Goal: Task Accomplishment & Management: Use online tool/utility

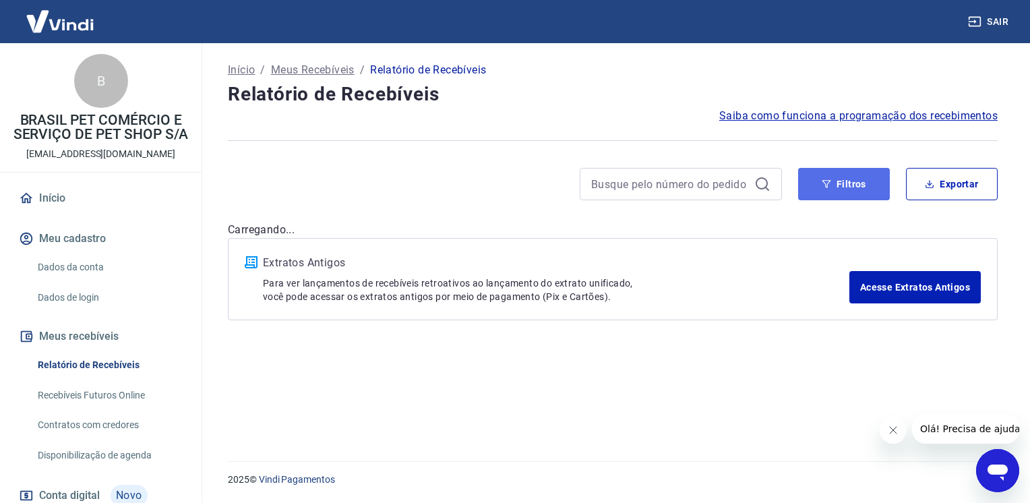
click at [866, 193] on button "Filtros" at bounding box center [844, 184] width 92 height 32
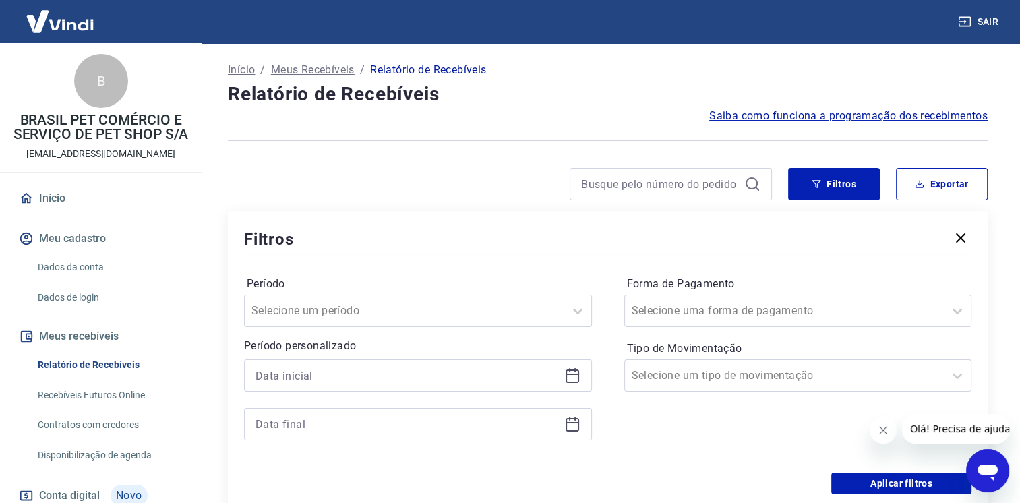
click at [572, 379] on icon at bounding box center [572, 375] width 16 height 16
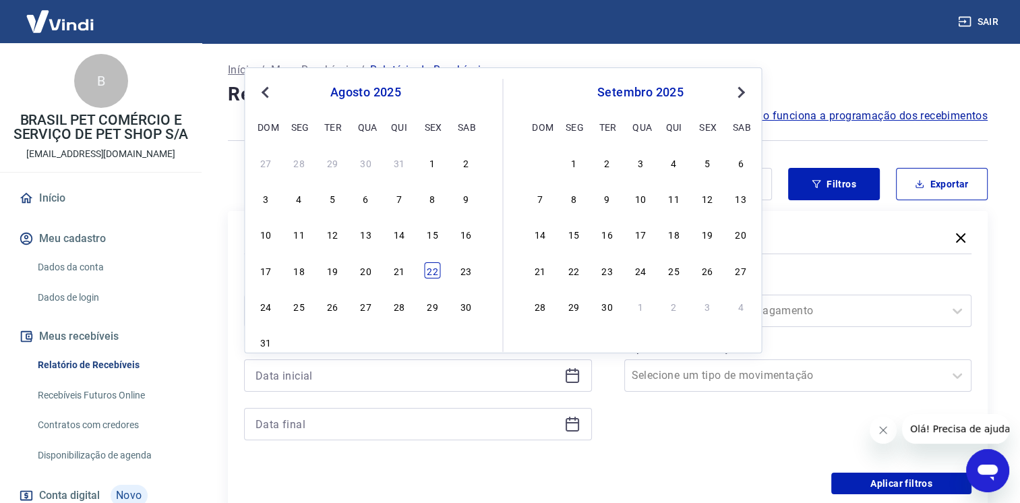
click at [427, 273] on div "22" at bounding box center [432, 270] width 16 height 16
type input "[DATE]"
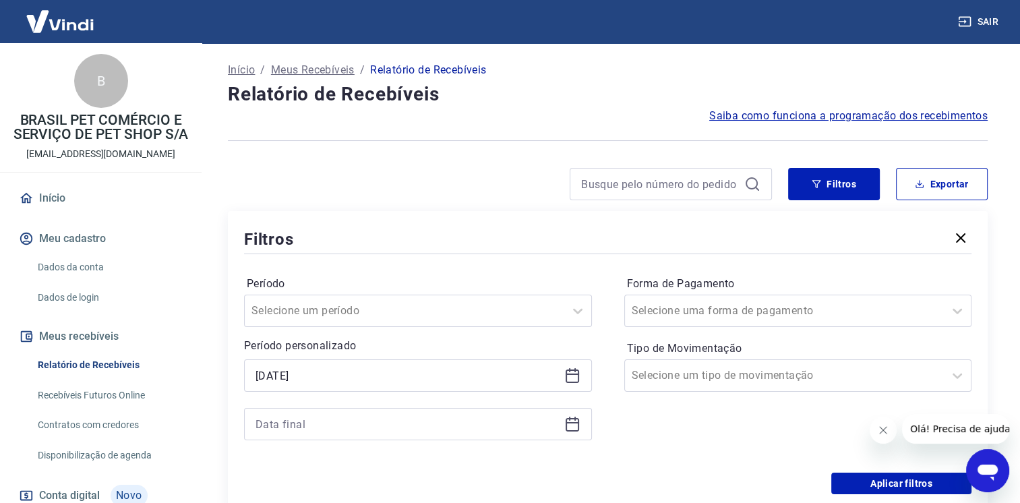
click at [572, 425] on icon at bounding box center [572, 424] width 16 height 16
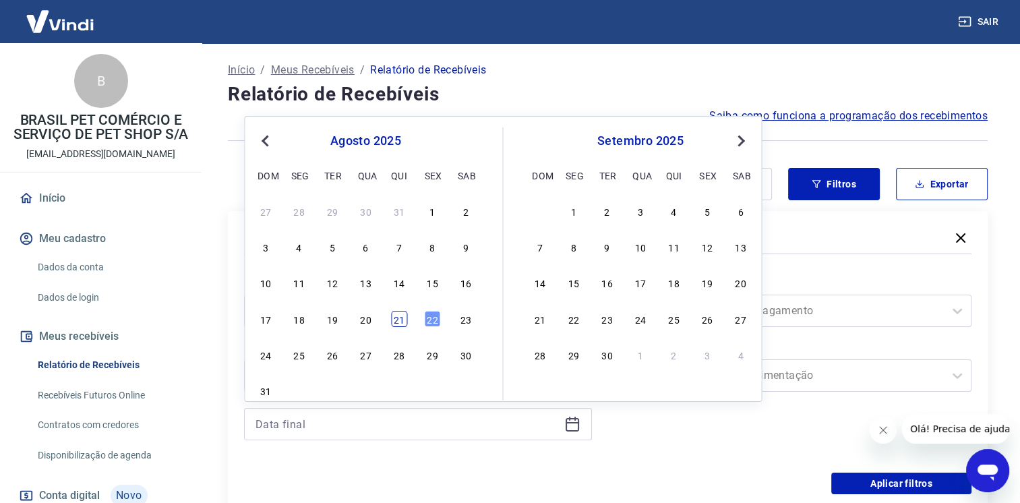
click at [396, 323] on div "21" at bounding box center [399, 319] width 16 height 16
type input "[DATE]"
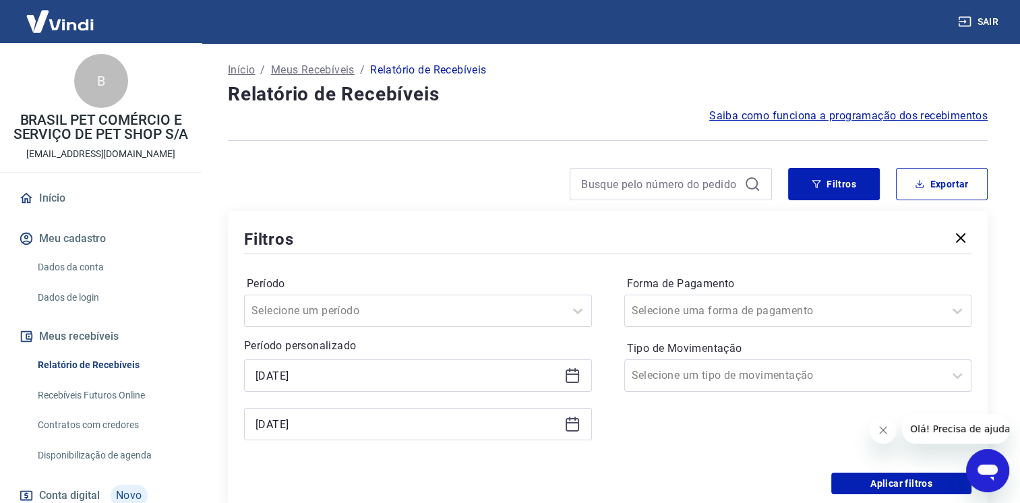
click at [574, 374] on icon at bounding box center [572, 374] width 13 height 1
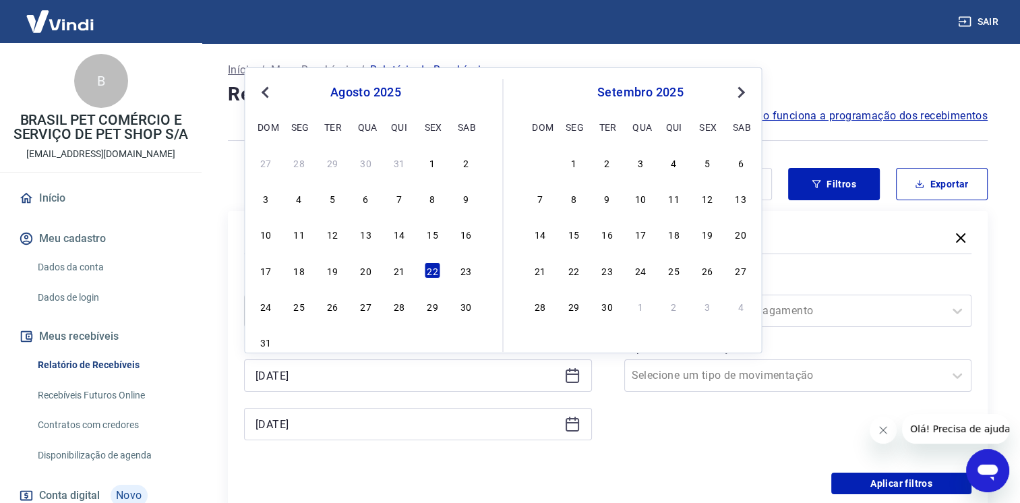
drag, startPoint x: 396, startPoint y: 274, endPoint x: 475, endPoint y: 303, distance: 83.4
click at [396, 274] on div "21" at bounding box center [399, 270] width 16 height 16
type input "21/08/2025"
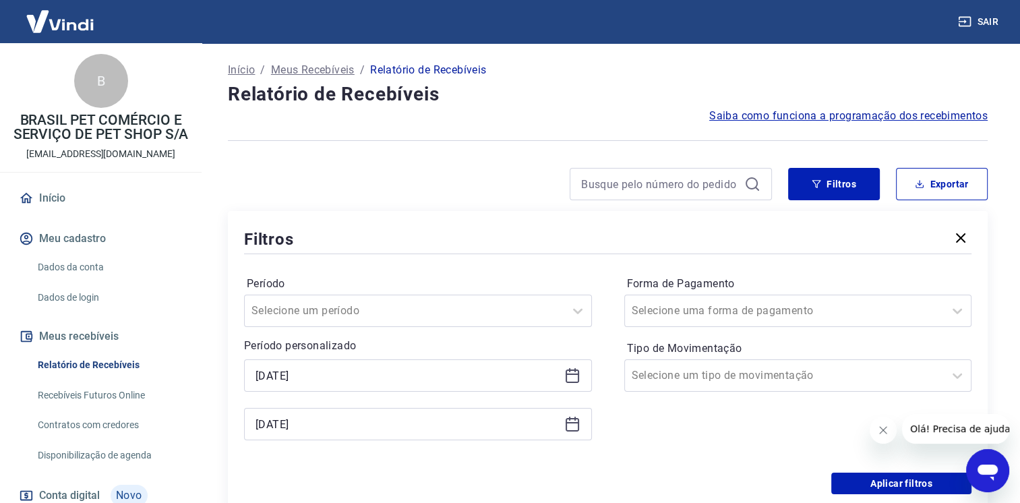
click at [672, 445] on div "Forma de Pagamento Selecione uma forma de pagamento Tipo de Movimentação Seleci…" at bounding box center [798, 364] width 348 height 183
click at [663, 307] on input "Forma de Pagamento" at bounding box center [700, 311] width 136 height 16
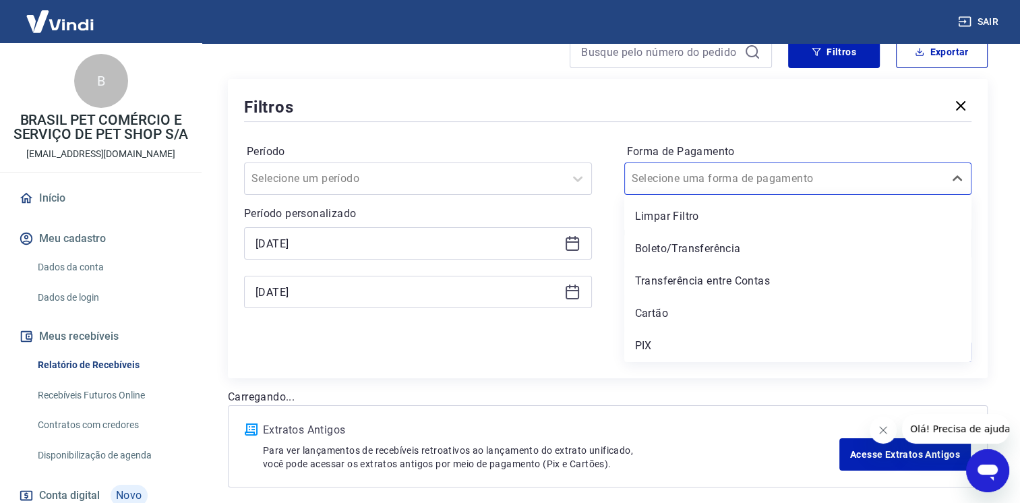
scroll to position [135, 0]
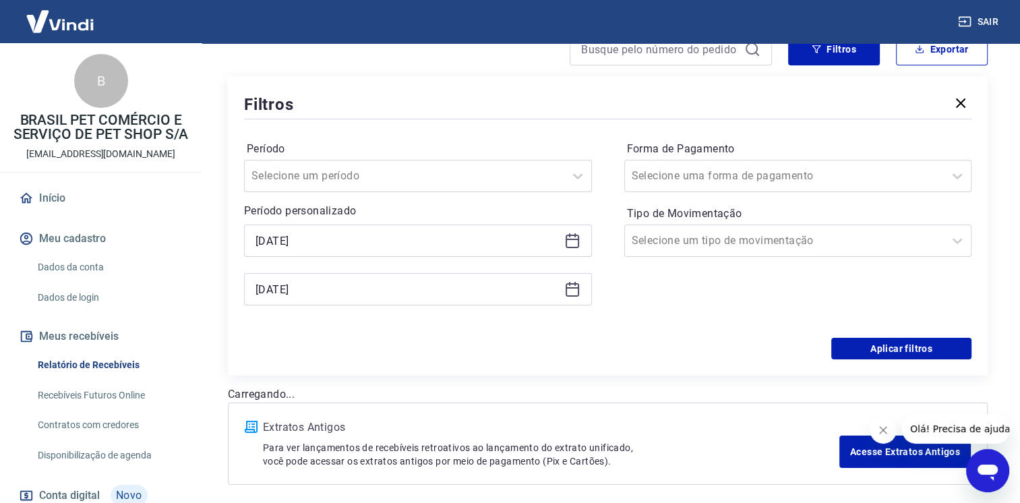
click at [508, 337] on div "Período Selecione um período Período personalizado Selected date: quinta-feira,…" at bounding box center [608, 230] width 728 height 216
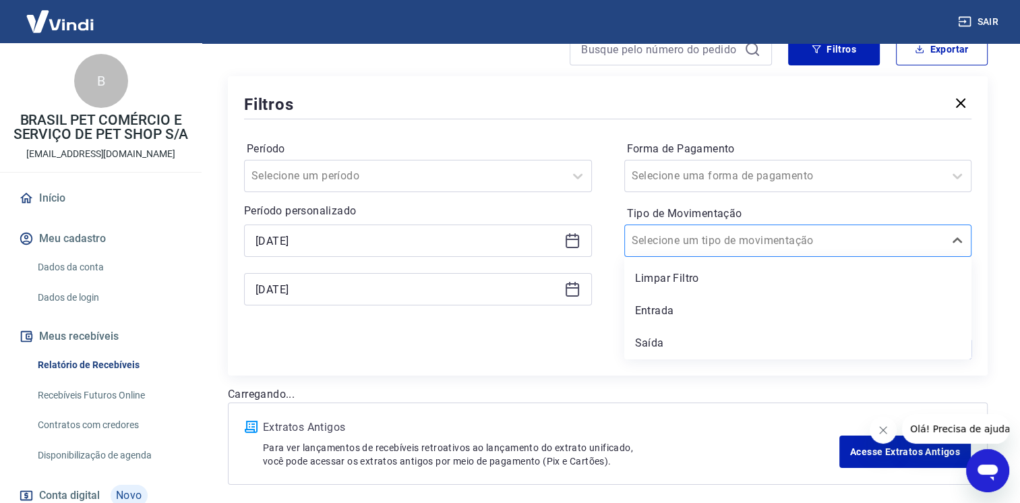
click at [692, 239] on input "Tipo de Movimentação" at bounding box center [700, 241] width 136 height 16
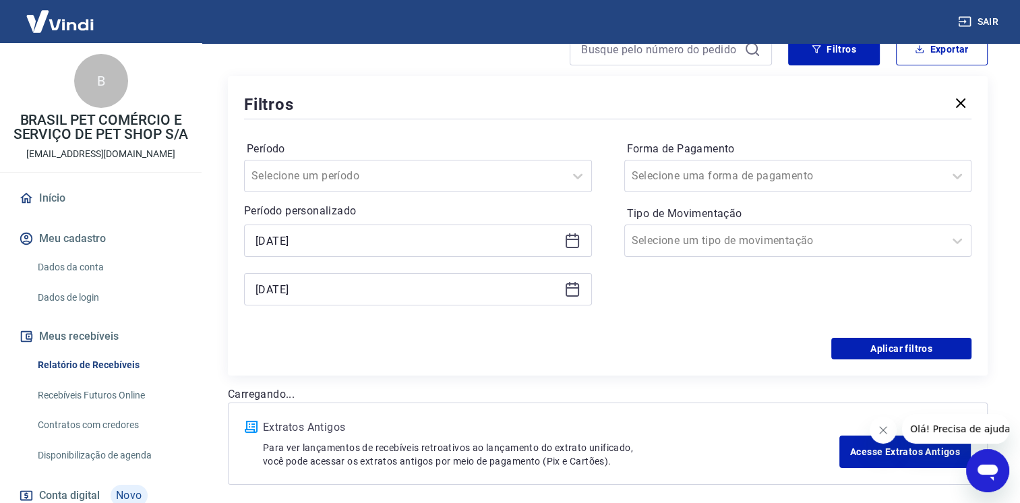
click at [752, 454] on p "Para ver lançamentos de recebíveis retroativos ao lançamento do extrato unifica…" at bounding box center [551, 454] width 576 height 27
click at [871, 347] on button "Aplicar filtros" at bounding box center [901, 349] width 140 height 22
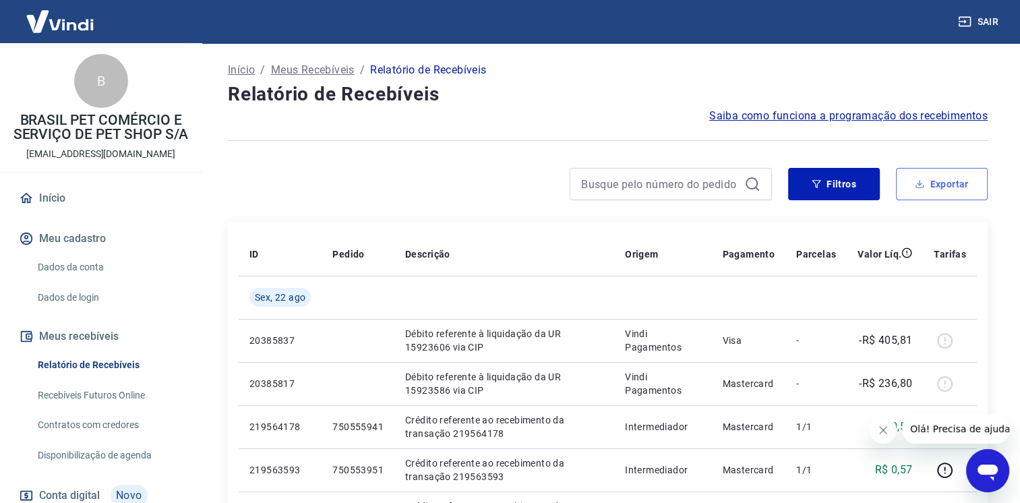
click at [950, 177] on button "Exportar" at bounding box center [942, 184] width 92 height 32
type input "21/08/2025"
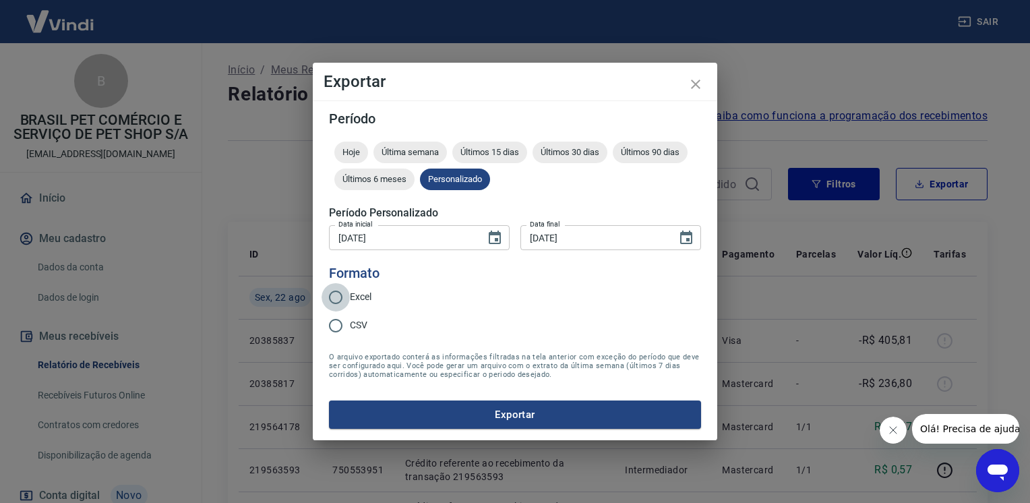
drag, startPoint x: 344, startPoint y: 297, endPoint x: 356, endPoint y: 290, distance: 14.2
click at [343, 298] on input "Excel" at bounding box center [336, 297] width 28 height 28
radio input "true"
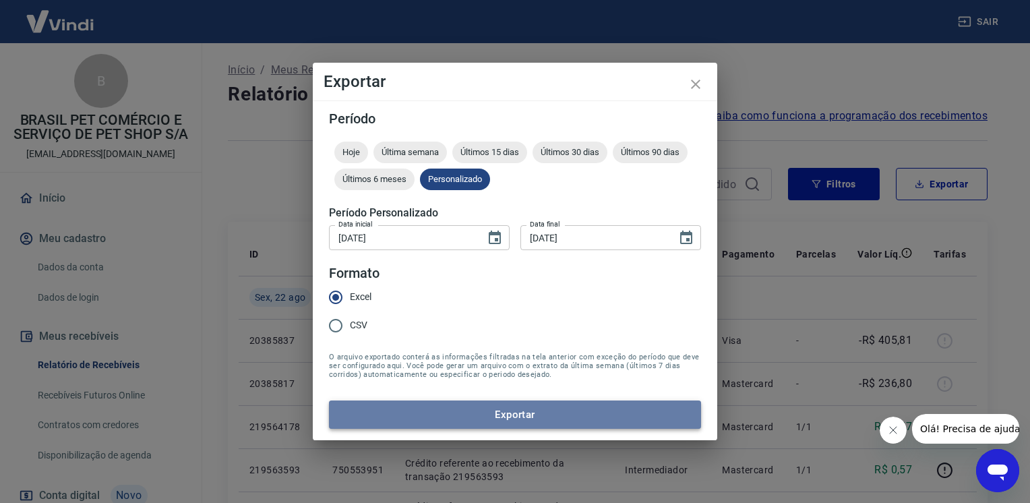
click at [502, 417] on button "Exportar" at bounding box center [515, 415] width 372 height 28
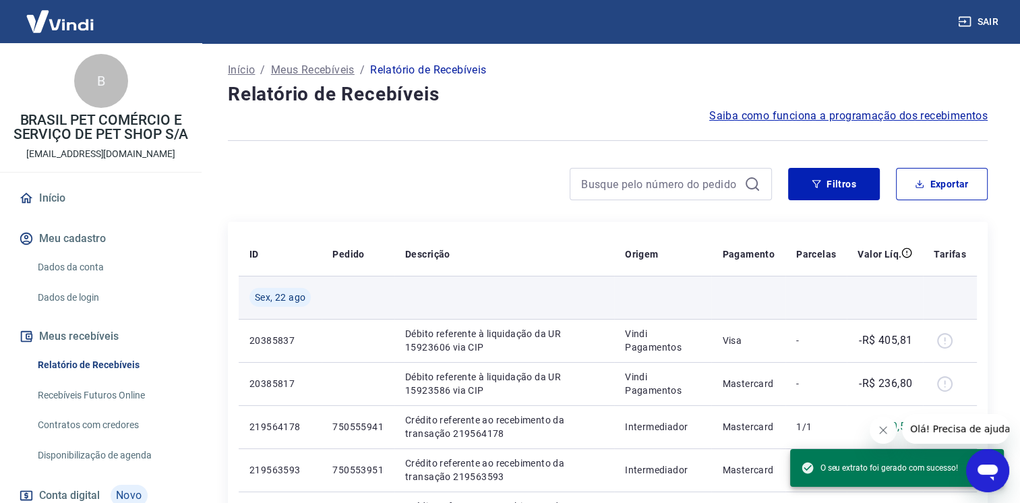
drag, startPoint x: 573, startPoint y: 246, endPoint x: 663, endPoint y: 295, distance: 102.3
click at [573, 246] on th "Descrição" at bounding box center [504, 254] width 220 height 43
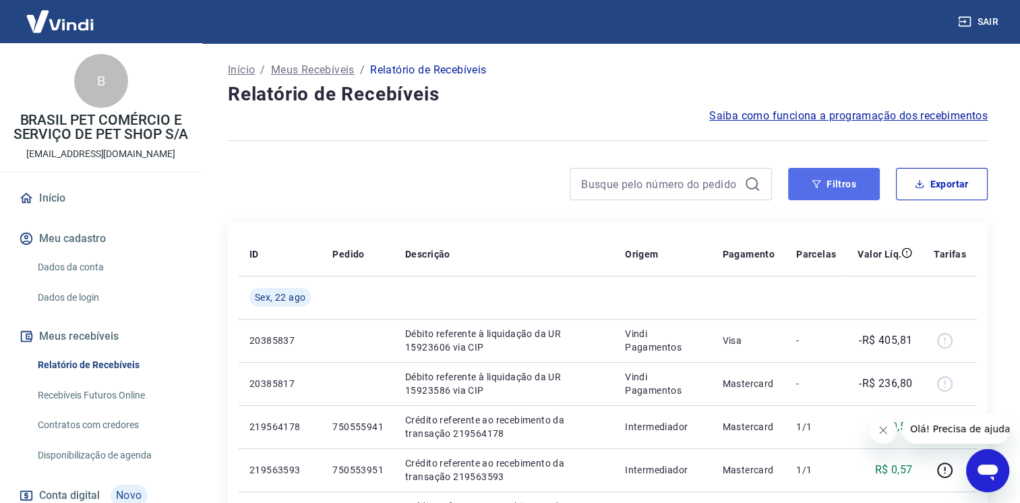
click at [812, 185] on icon "button" at bounding box center [816, 183] width 9 height 9
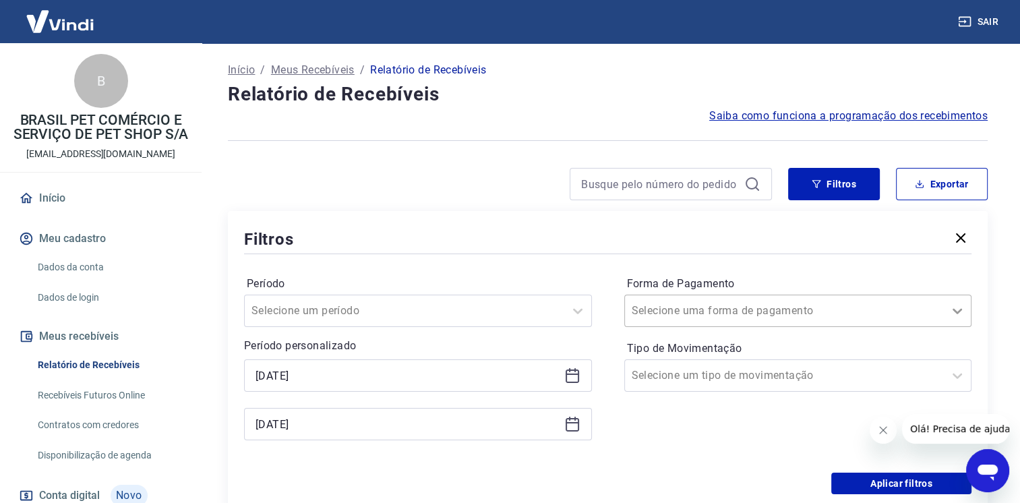
click at [947, 314] on div at bounding box center [957, 310] width 27 height 27
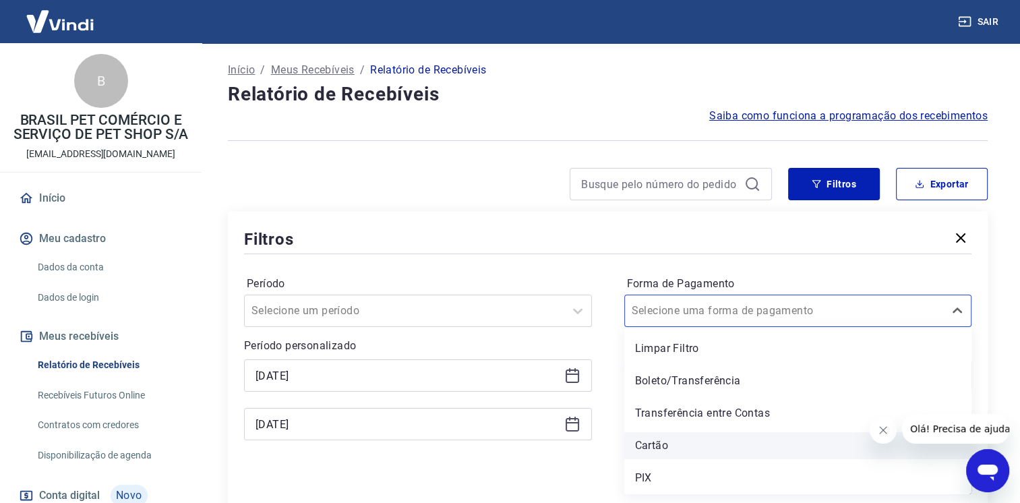
click at [690, 440] on div "Cartão" at bounding box center [798, 445] width 348 height 27
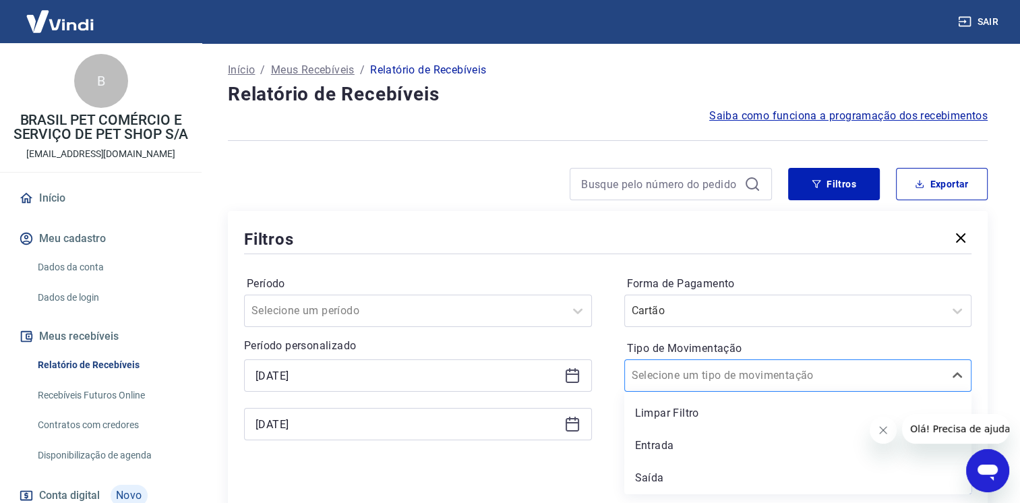
click at [677, 382] on input "Tipo de Movimentação" at bounding box center [700, 375] width 136 height 16
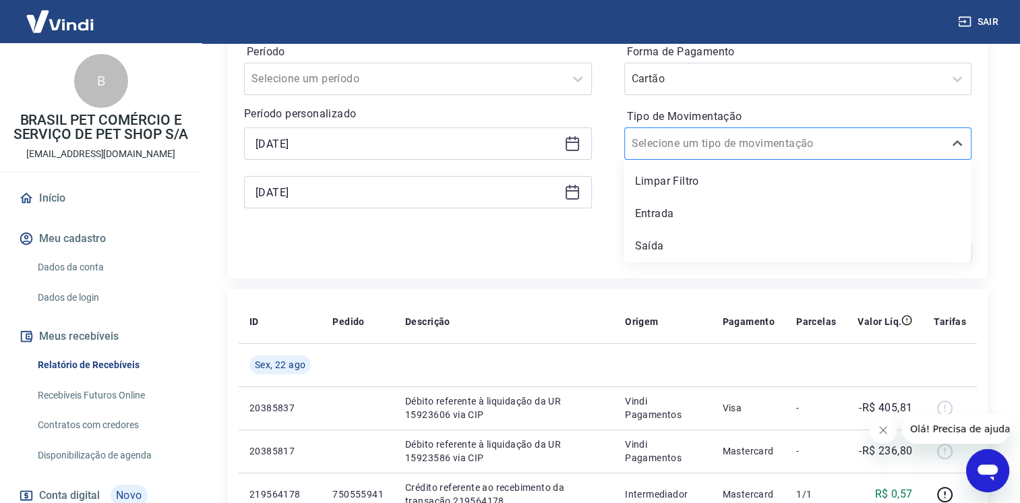
scroll to position [202, 0]
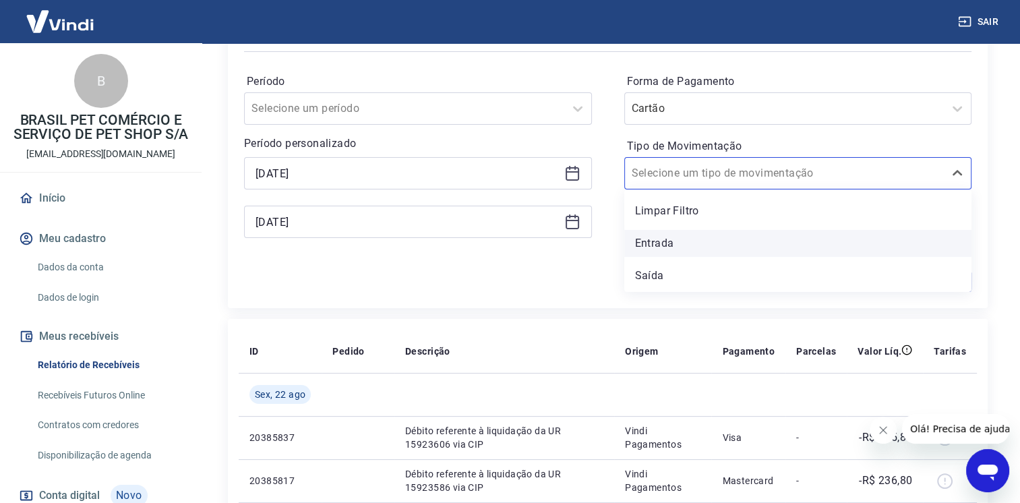
click at [672, 251] on div "Entrada" at bounding box center [798, 243] width 348 height 27
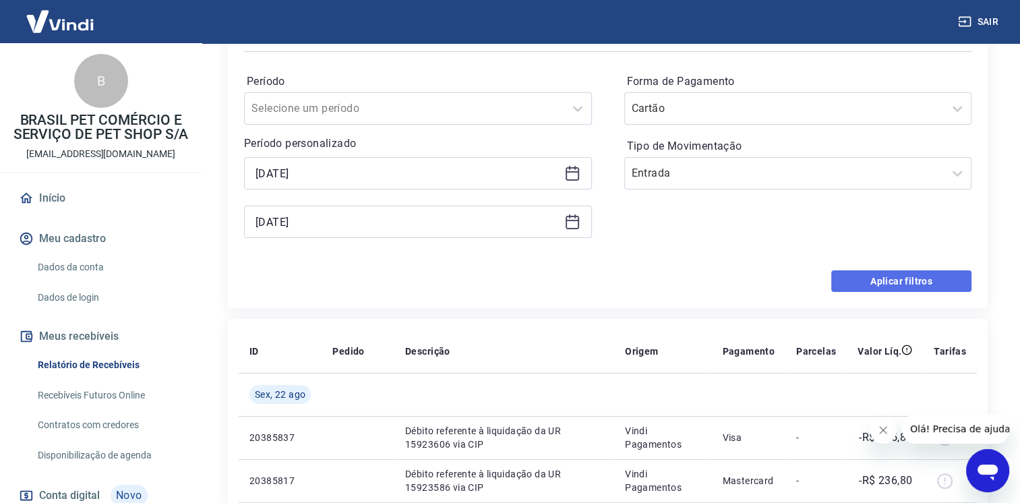
click at [868, 278] on button "Aplicar filtros" at bounding box center [901, 281] width 140 height 22
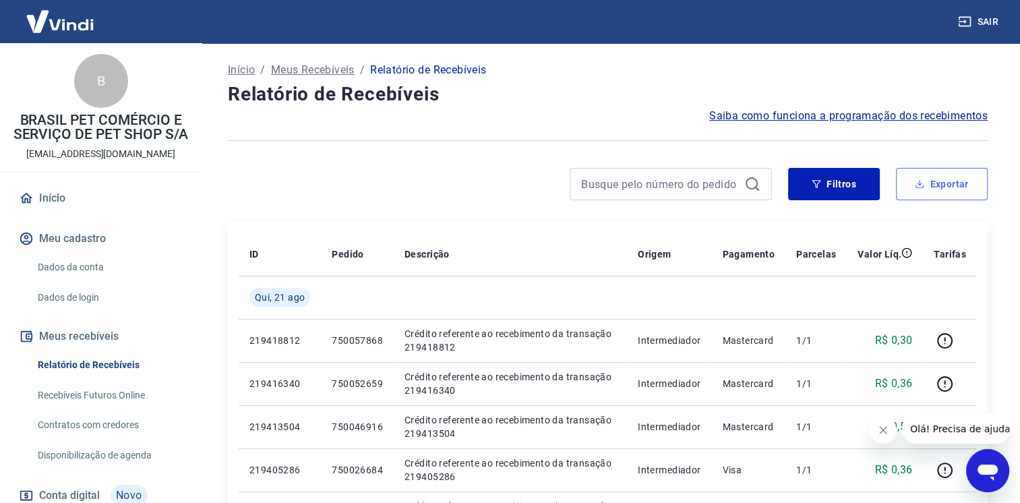
click at [947, 194] on button "Exportar" at bounding box center [942, 184] width 92 height 32
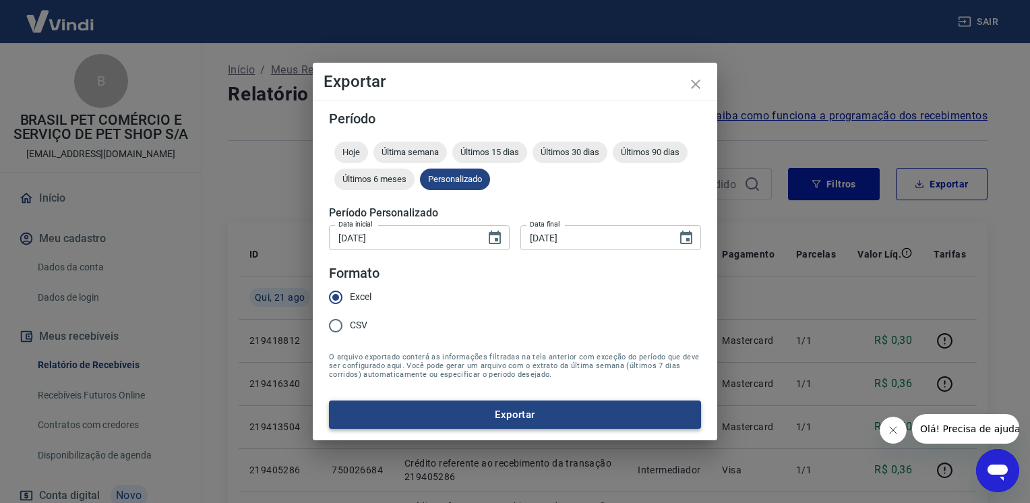
click at [583, 416] on button "Exportar" at bounding box center [515, 415] width 372 height 28
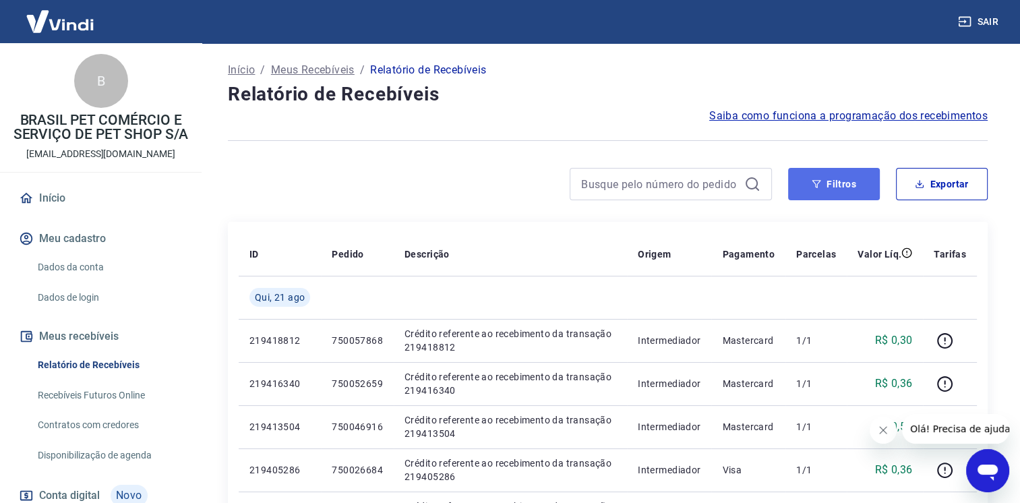
click at [823, 187] on button "Filtros" at bounding box center [834, 184] width 92 height 32
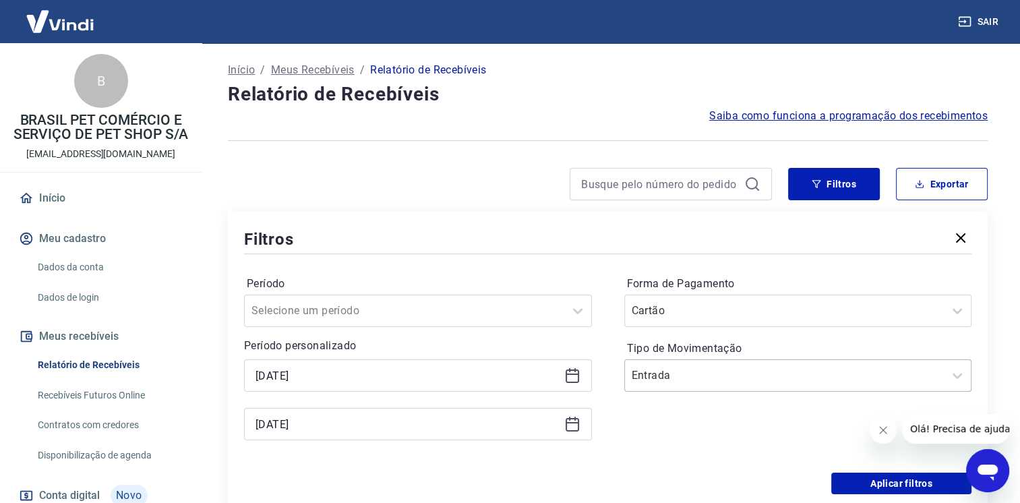
click at [769, 386] on div "Entrada" at bounding box center [785, 375] width 320 height 24
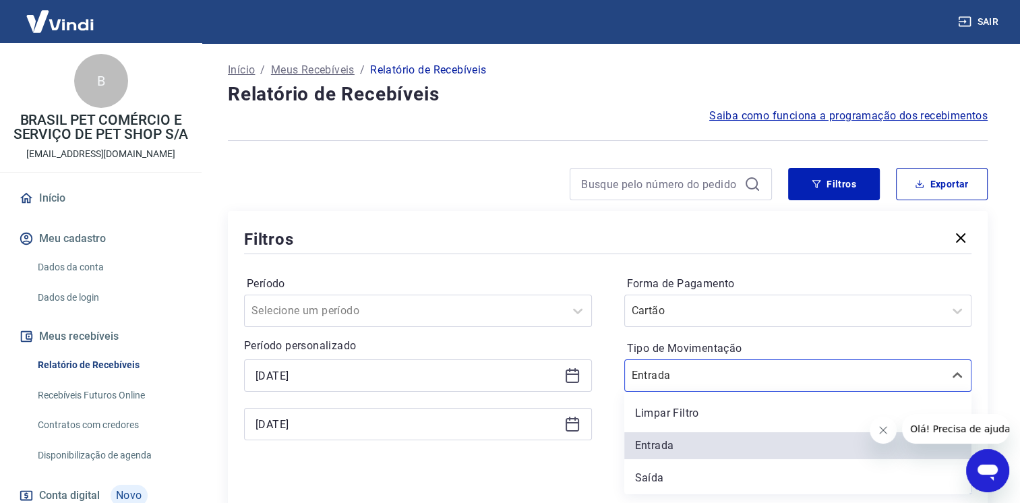
click at [697, 471] on div "Saída" at bounding box center [798, 478] width 348 height 27
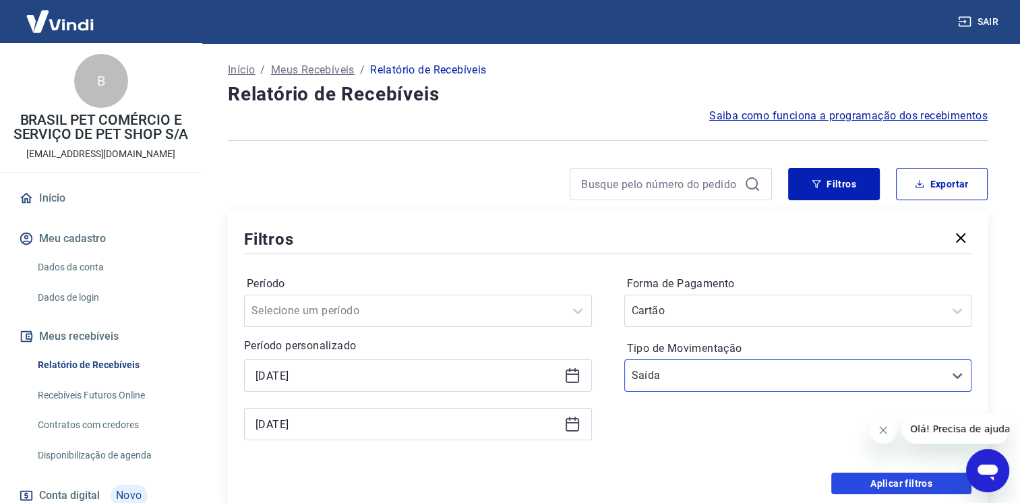
drag, startPoint x: 847, startPoint y: 484, endPoint x: 626, endPoint y: 424, distance: 229.2
click at [847, 483] on button "Aplicar filtros" at bounding box center [901, 484] width 140 height 22
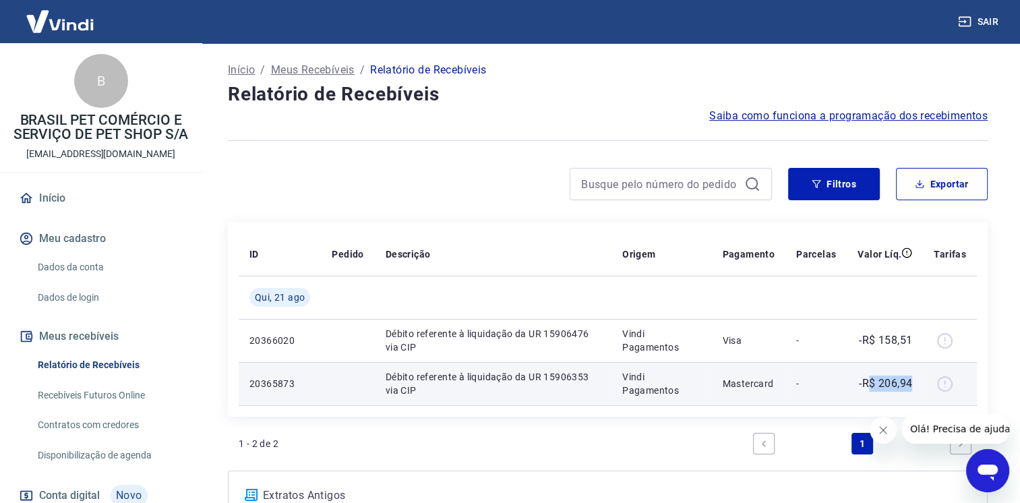
drag, startPoint x: 871, startPoint y: 388, endPoint x: 918, endPoint y: 388, distance: 47.2
click at [918, 388] on td "-R$ 206,94" at bounding box center [885, 383] width 76 height 43
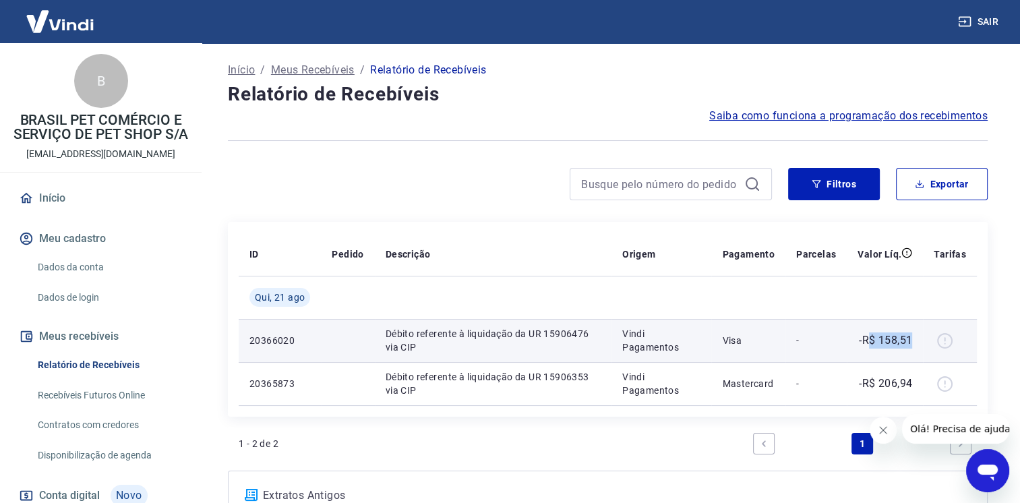
drag, startPoint x: 918, startPoint y: 388, endPoint x: 920, endPoint y: 346, distance: 41.8
click at [920, 346] on td "-R$ 158,51" at bounding box center [885, 340] width 76 height 43
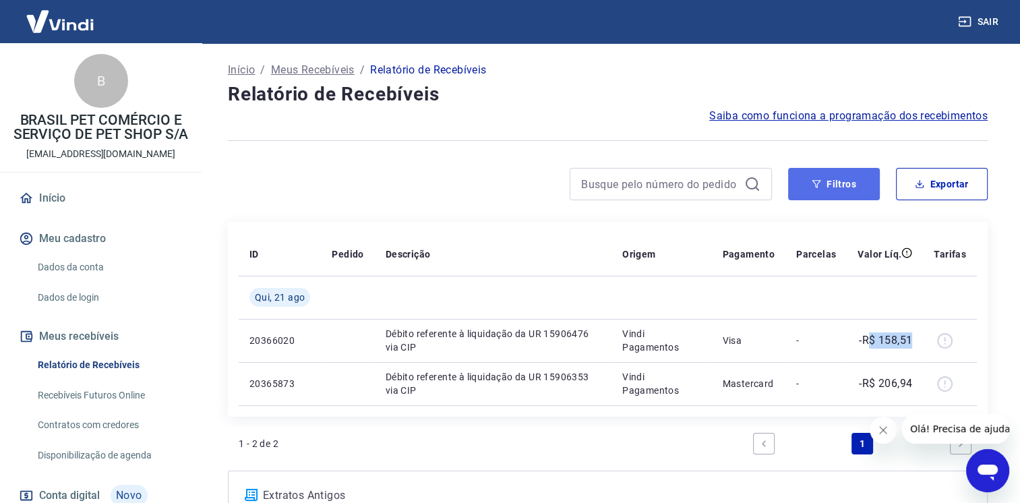
click at [821, 181] on icon "button" at bounding box center [816, 183] width 9 height 9
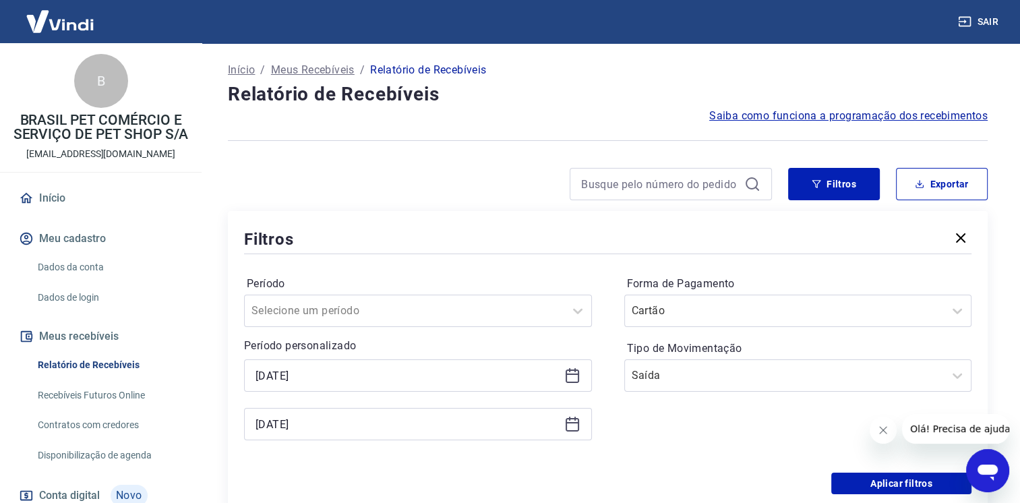
click at [568, 382] on icon at bounding box center [572, 375] width 13 height 13
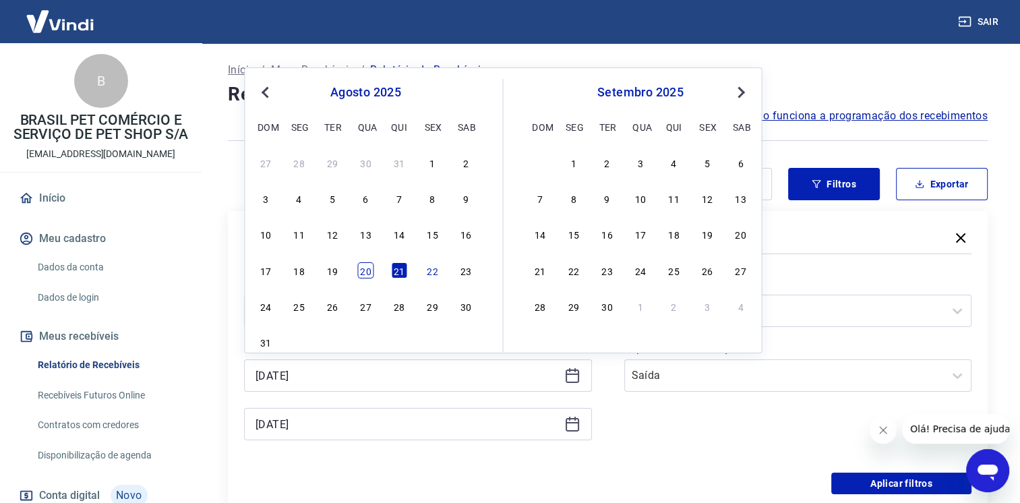
click at [372, 270] on div "20" at bounding box center [365, 270] width 16 height 16
type input "20/08/2025"
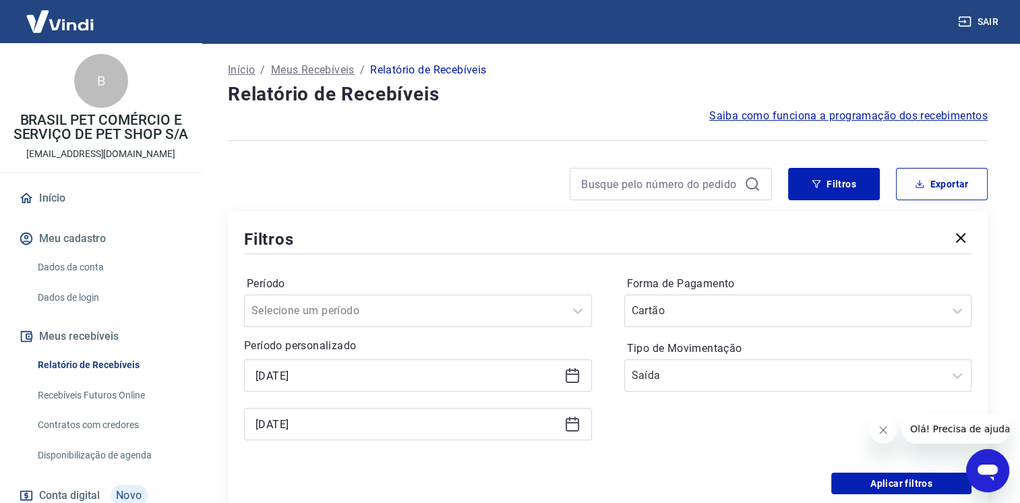
click at [566, 430] on icon at bounding box center [572, 424] width 16 height 16
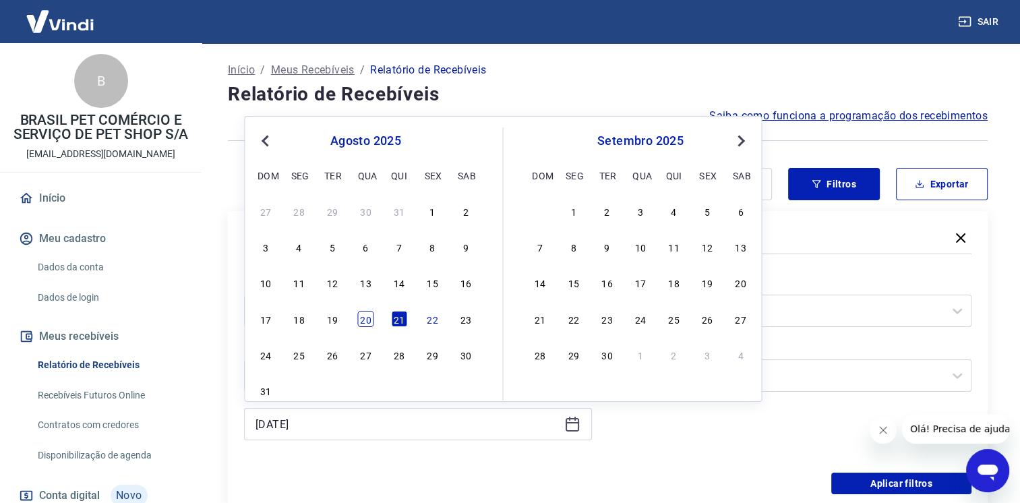
click at [363, 320] on div "20" at bounding box center [365, 319] width 16 height 16
type input "20/08/2025"
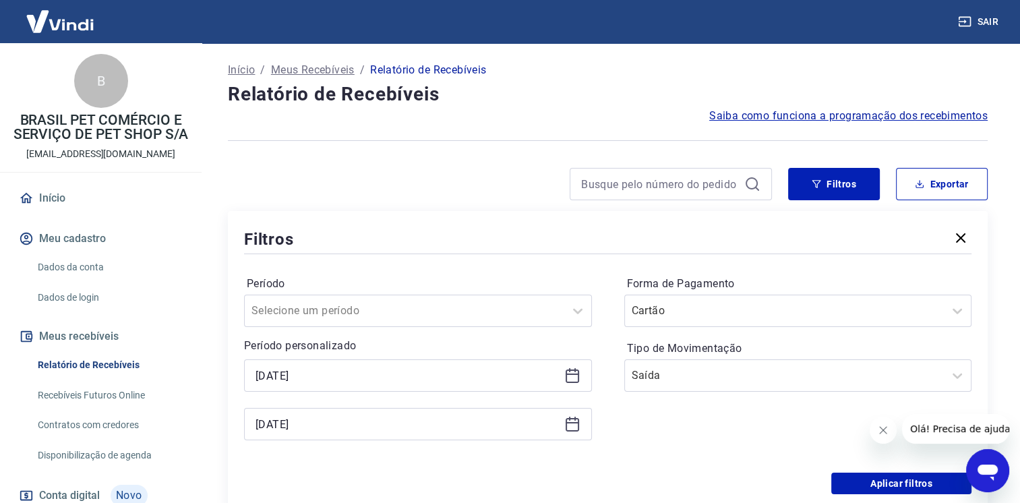
click at [723, 430] on div "Forma de Pagamento Cartão Tipo de Movimentação Saída" at bounding box center [798, 364] width 348 height 183
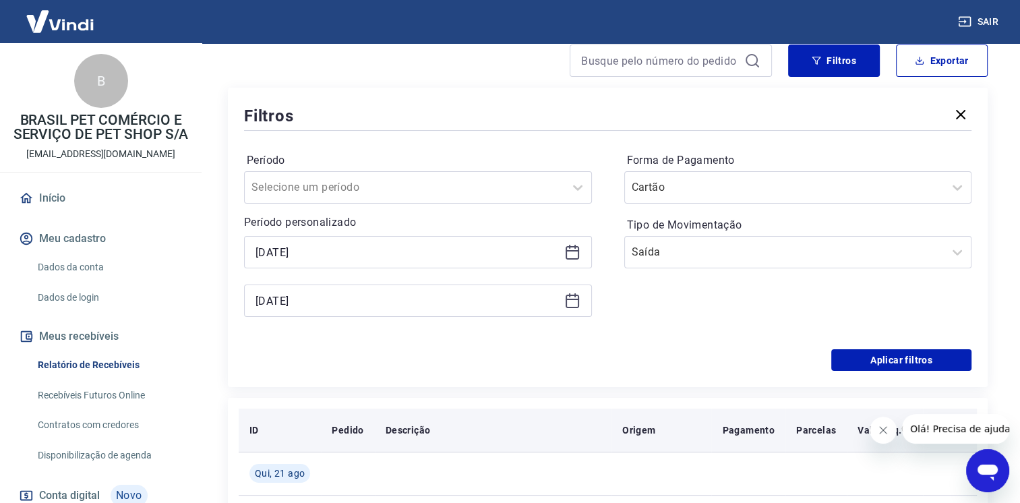
scroll to position [135, 0]
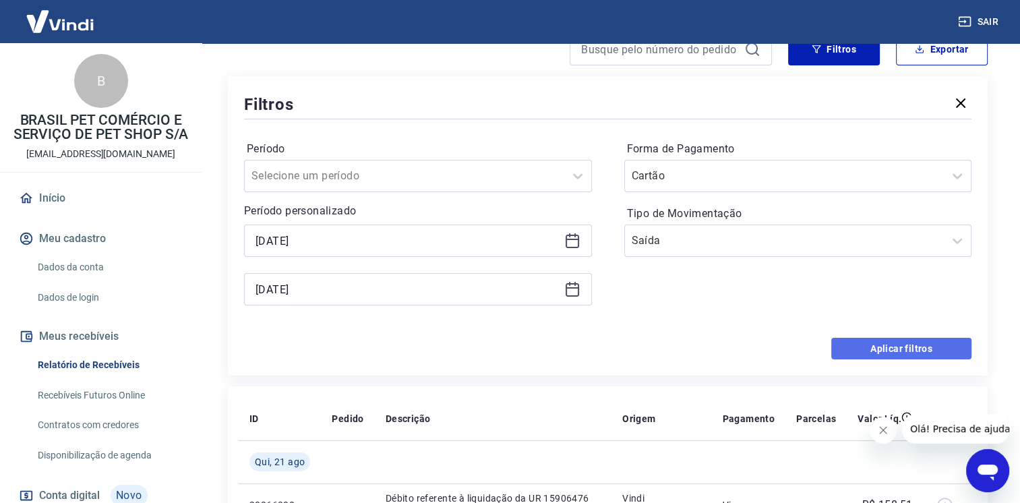
click at [899, 354] on button "Aplicar filtros" at bounding box center [901, 349] width 140 height 22
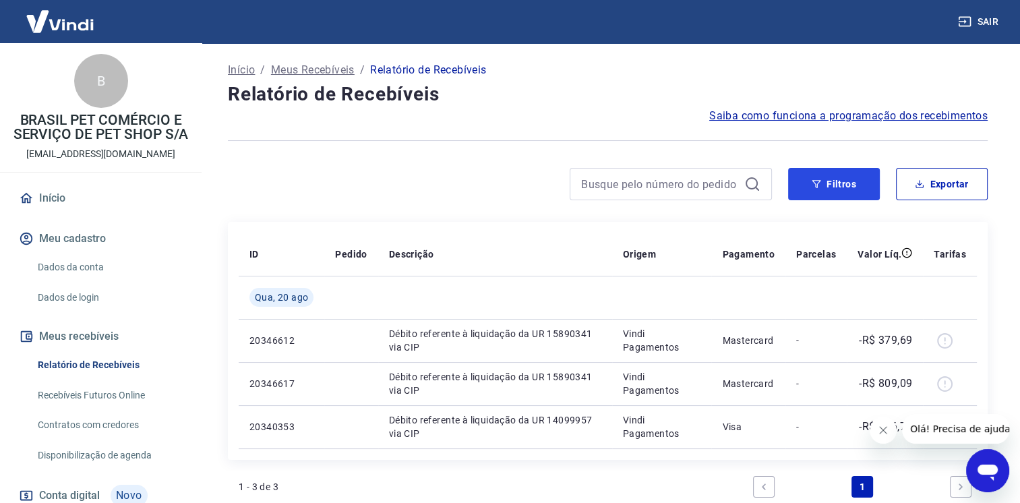
drag, startPoint x: 828, startPoint y: 183, endPoint x: 871, endPoint y: 202, distance: 47.4
click at [828, 183] on button "Filtros" at bounding box center [834, 184] width 92 height 32
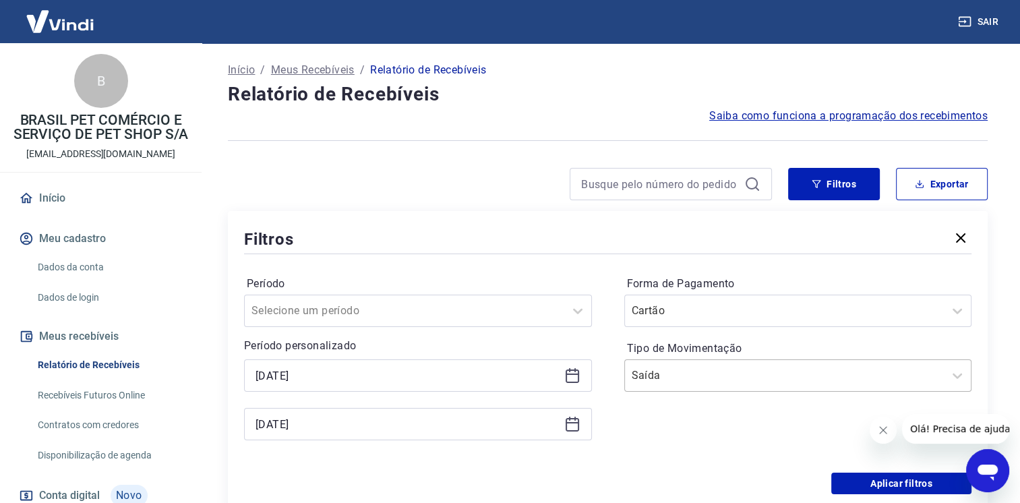
click at [663, 378] on input "Tipo de Movimentação" at bounding box center [700, 375] width 136 height 16
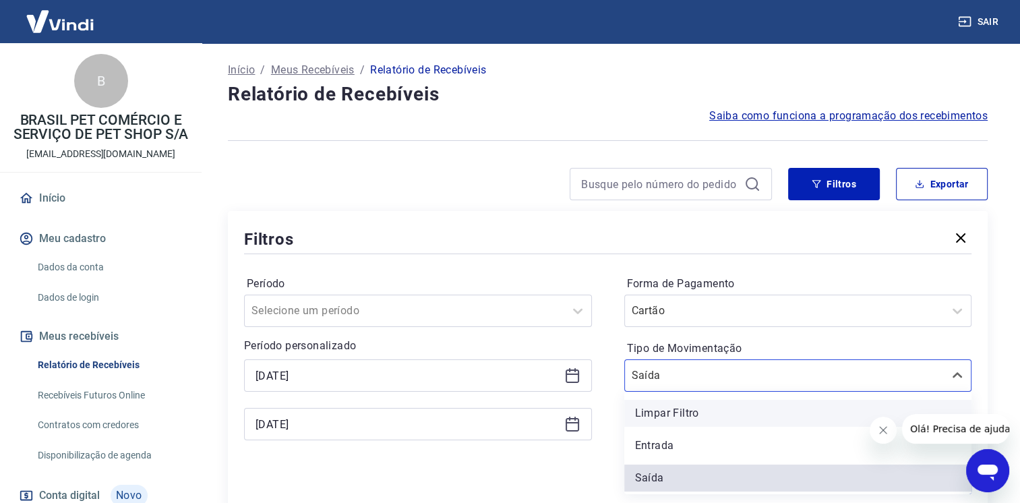
click at [688, 418] on div "Limpar Filtro" at bounding box center [798, 413] width 348 height 27
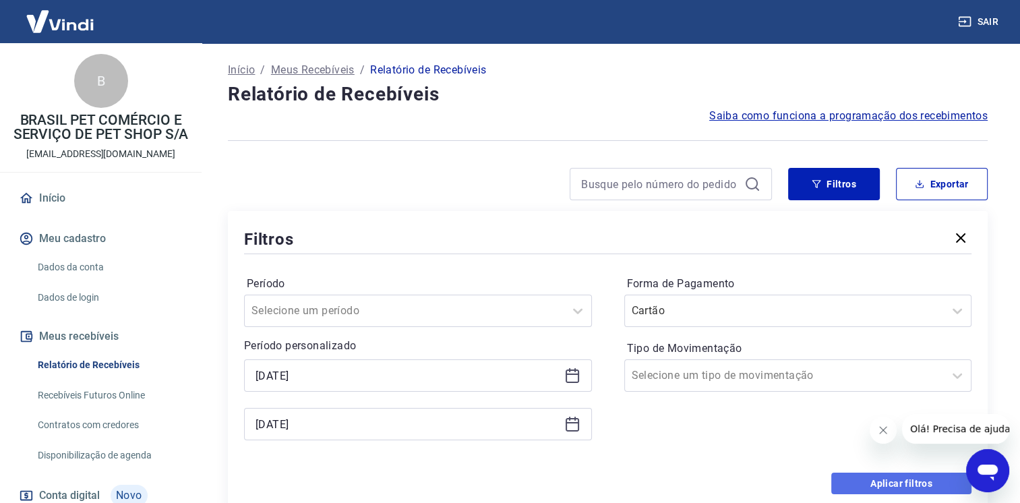
click at [850, 479] on button "Aplicar filtros" at bounding box center [901, 484] width 140 height 22
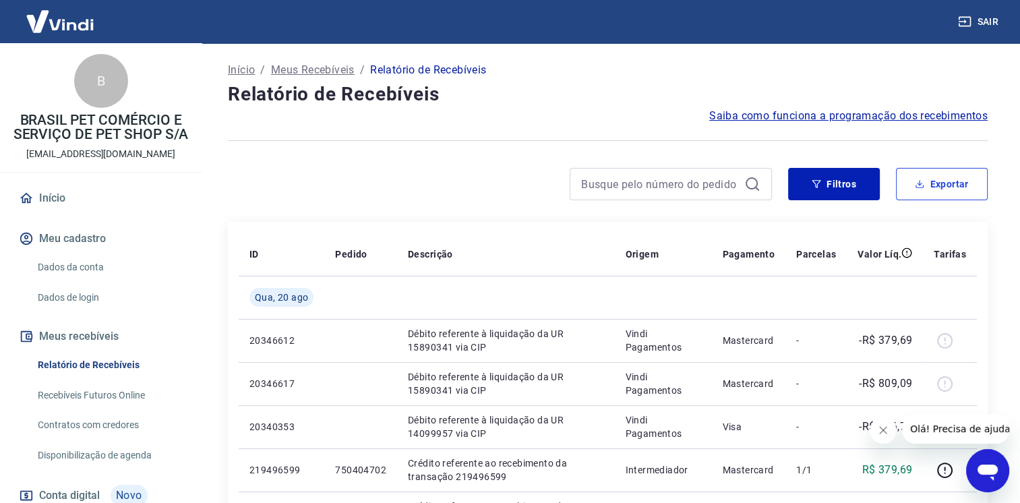
drag, startPoint x: 946, startPoint y: 182, endPoint x: 929, endPoint y: 187, distance: 17.7
click at [946, 182] on button "Exportar" at bounding box center [942, 184] width 92 height 32
type input "20/08/2025"
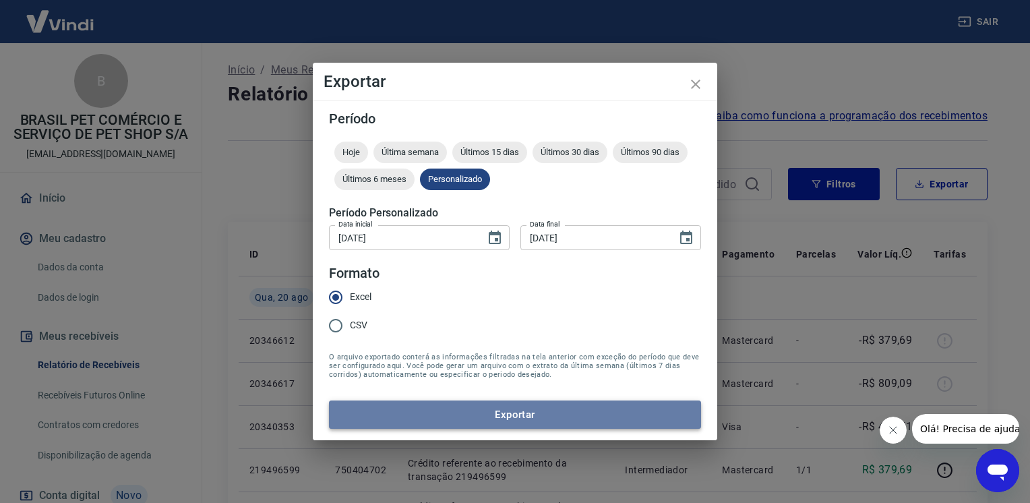
click at [570, 418] on button "Exportar" at bounding box center [515, 415] width 372 height 28
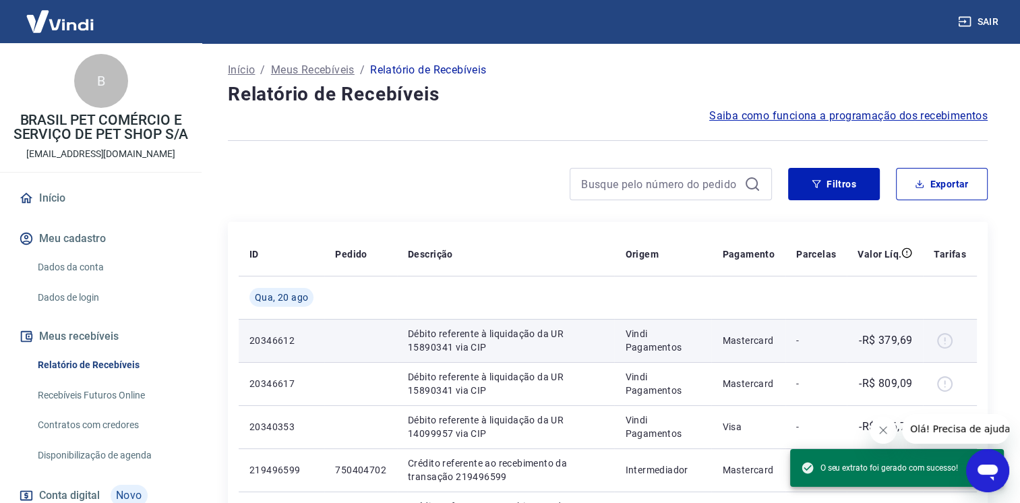
click at [278, 342] on p "20346612" at bounding box center [281, 340] width 64 height 13
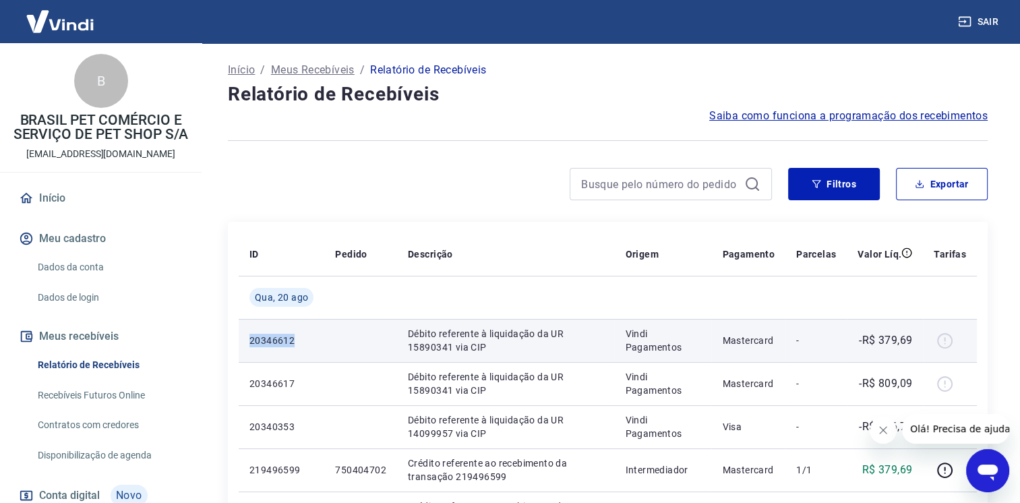
click at [278, 342] on p "20346612" at bounding box center [281, 340] width 64 height 13
click at [289, 336] on p "20346612" at bounding box center [281, 340] width 64 height 13
drag, startPoint x: 289, startPoint y: 343, endPoint x: 256, endPoint y: 343, distance: 32.4
click at [256, 343] on p "20346612" at bounding box center [281, 340] width 64 height 13
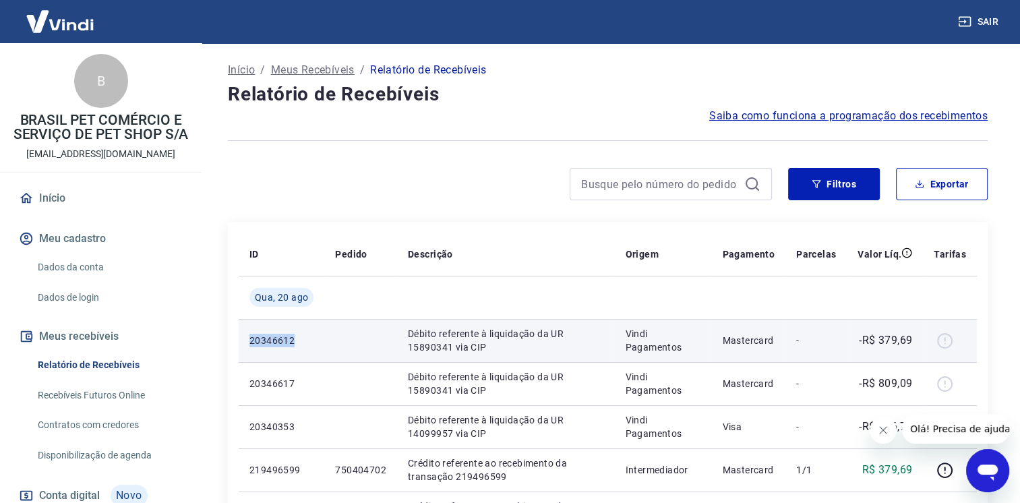
copy p "20346612"
click at [422, 351] on p "Débito referente à liquidação da UR 15890341 via CIP" at bounding box center [506, 340] width 196 height 27
copy p "15890341"
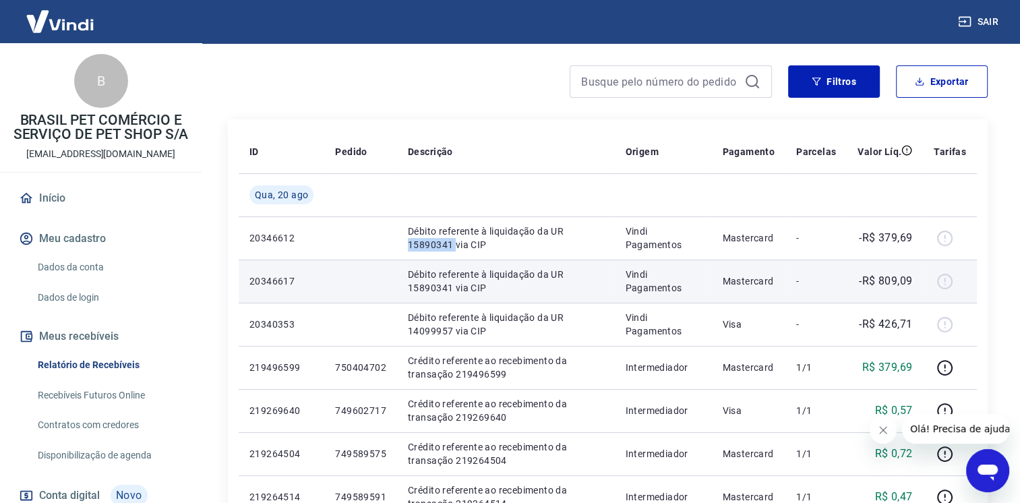
scroll to position [135, 0]
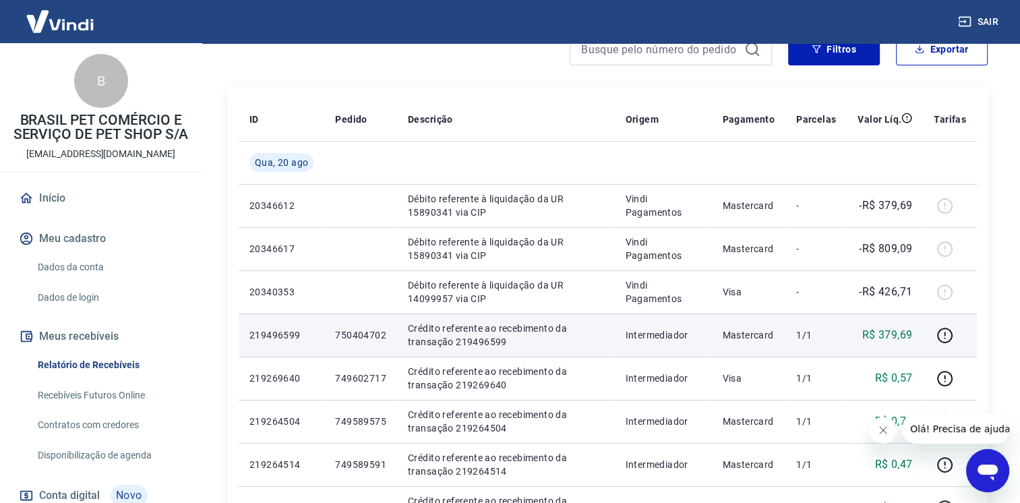
click at [280, 336] on p "219496599" at bounding box center [281, 334] width 64 height 13
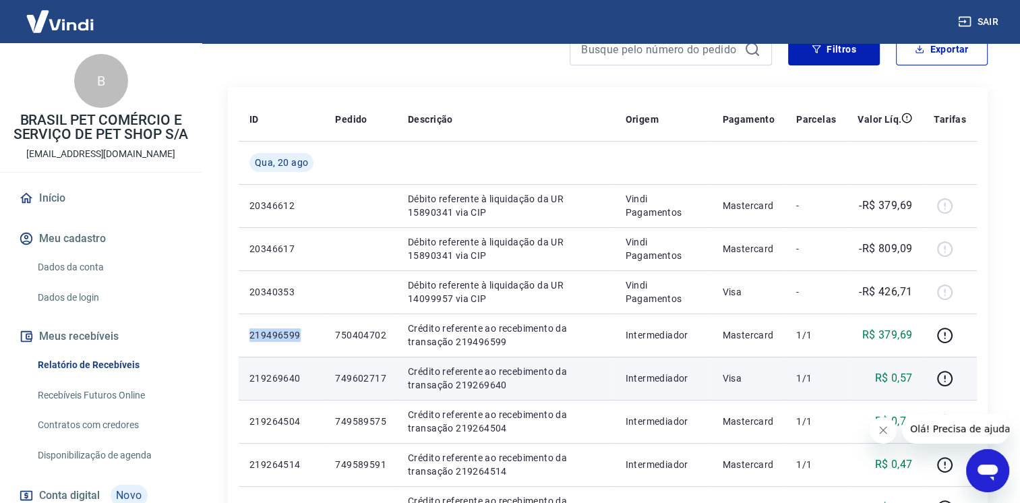
copy p "219496599"
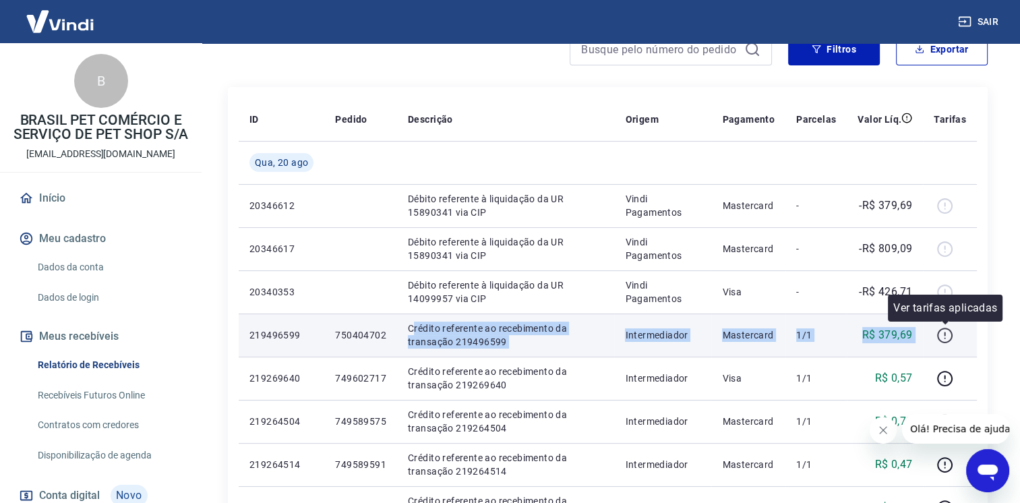
drag, startPoint x: 514, startPoint y: 327, endPoint x: 939, endPoint y: 330, distance: 424.8
click at [939, 330] on tr "219496599 750404702 Crédito referente ao recebimento da transação 219496599 Int…" at bounding box center [608, 335] width 738 height 43
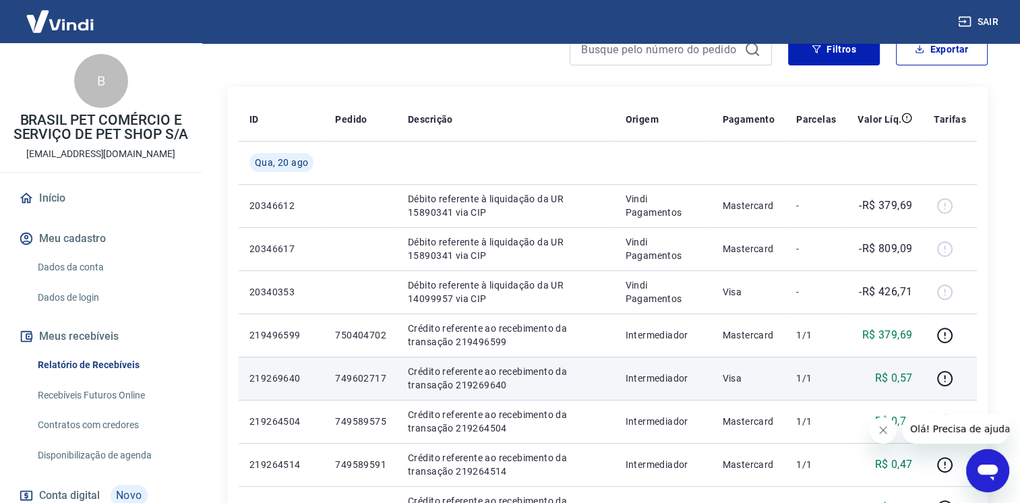
click at [264, 379] on p "219269640" at bounding box center [281, 378] width 64 height 13
copy p "219269640"
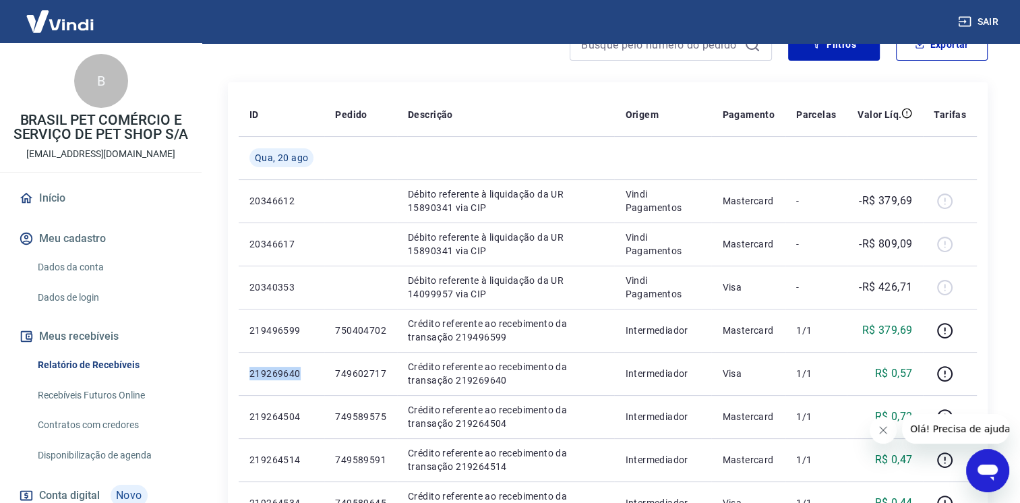
scroll to position [0, 0]
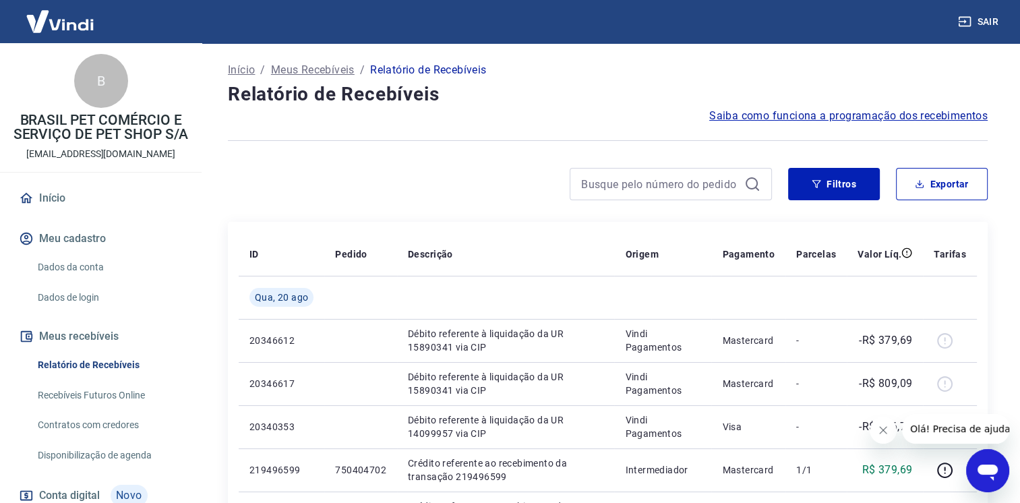
drag, startPoint x: 140, startPoint y: 408, endPoint x: 154, endPoint y: 407, distance: 13.6
click at [140, 408] on link "Recebíveis Futuros Online" at bounding box center [108, 396] width 153 height 28
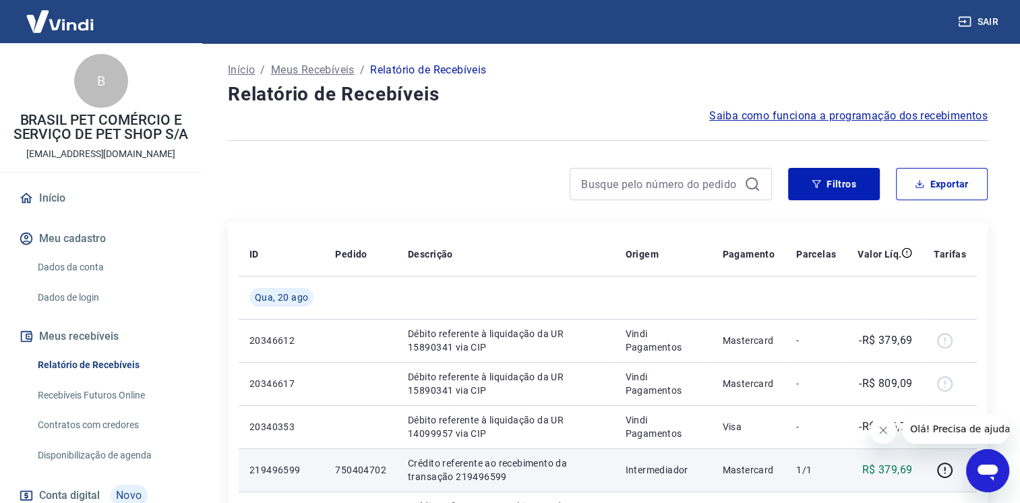
click at [262, 471] on p "219496599" at bounding box center [281, 469] width 64 height 13
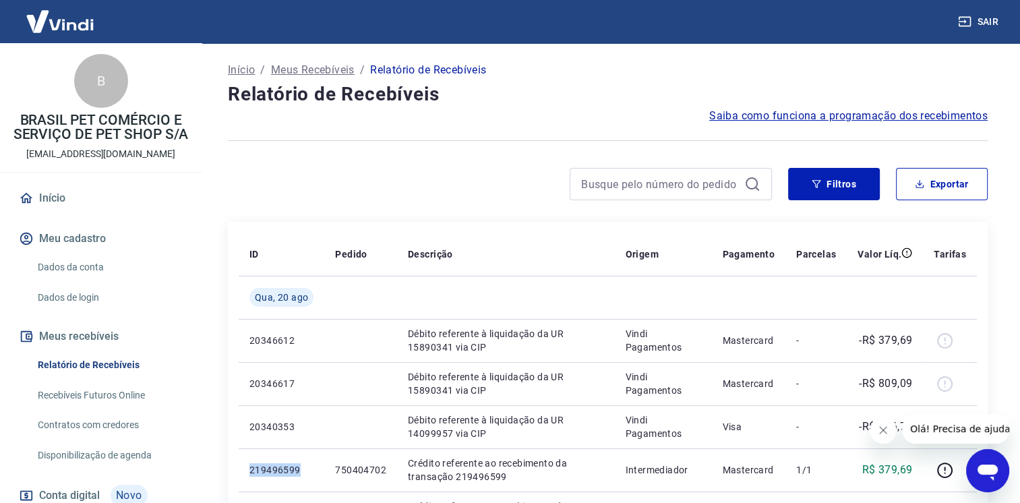
copy p "219496599"
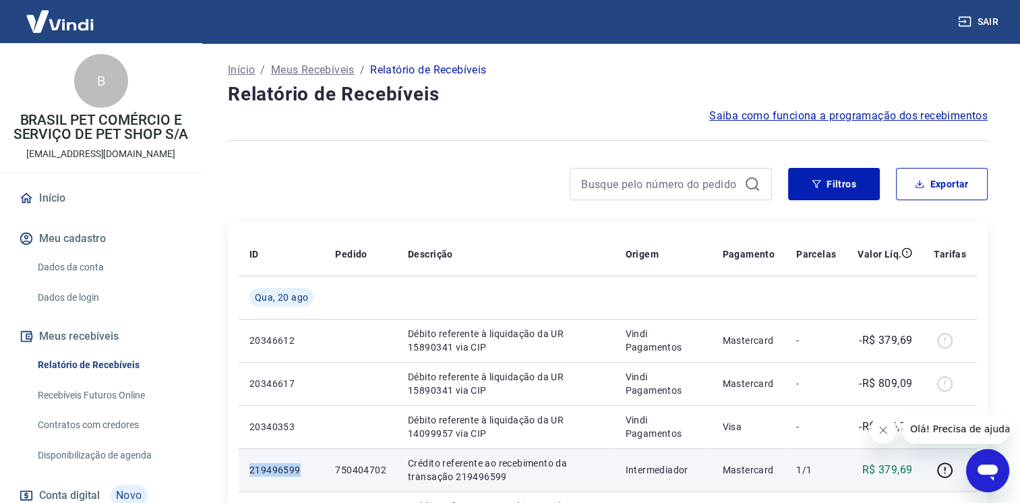
scroll to position [67, 0]
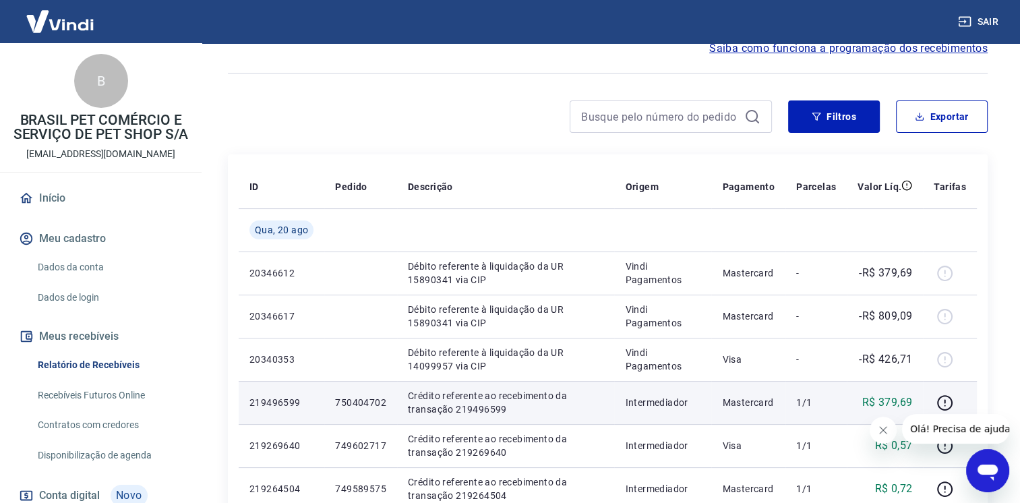
click at [346, 401] on p "750404702" at bounding box center [360, 402] width 51 height 13
copy p "750404702"
